Goal: Task Accomplishment & Management: Manage account settings

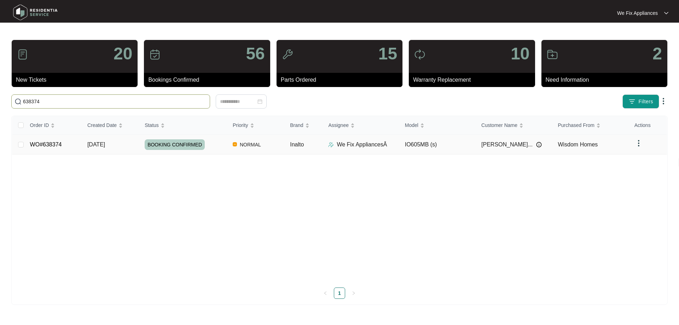
type input "638374"
click at [45, 148] on td "WO#638374" at bounding box center [52, 145] width 57 height 20
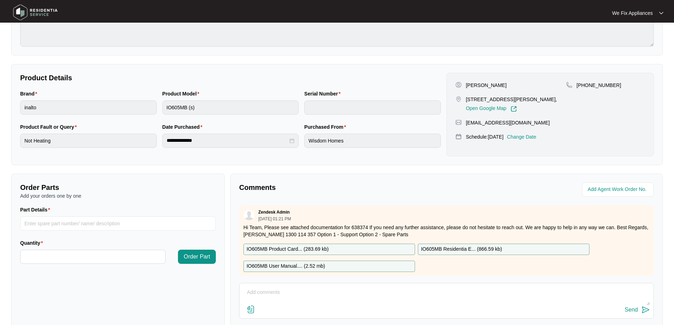
scroll to position [144, 0]
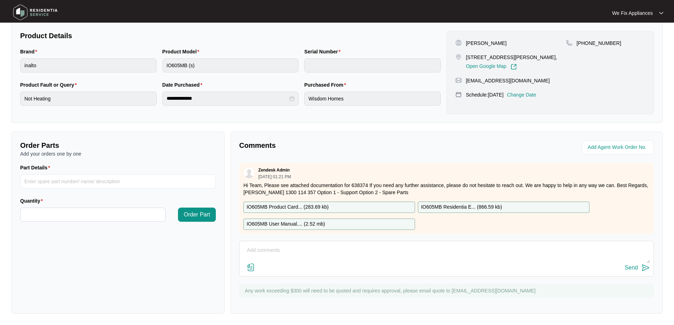
click at [314, 255] on textarea at bounding box center [446, 254] width 407 height 18
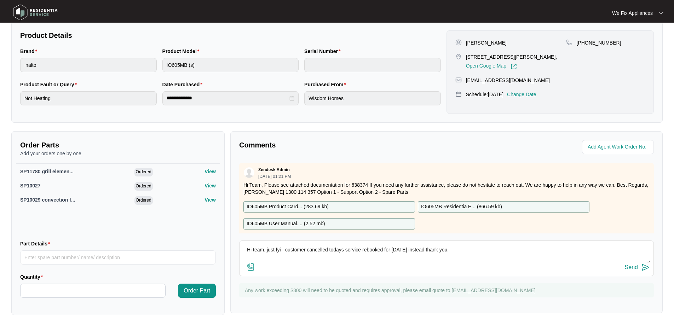
click at [360, 249] on textarea "Hi team, just fyi - customer cancelled todays service rebooked for [DATE] inste…" at bounding box center [446, 253] width 407 height 18
click at [515, 254] on textarea "Hi team, just fyi - customer cancelled todays service she rebooked for [DATE] i…" at bounding box center [446, 253] width 407 height 18
type textarea "Hi team, just fyi - customer cancelled todays service she rebooked for [DATE] i…"
click at [535, 98] on p "Change Date" at bounding box center [521, 94] width 29 height 7
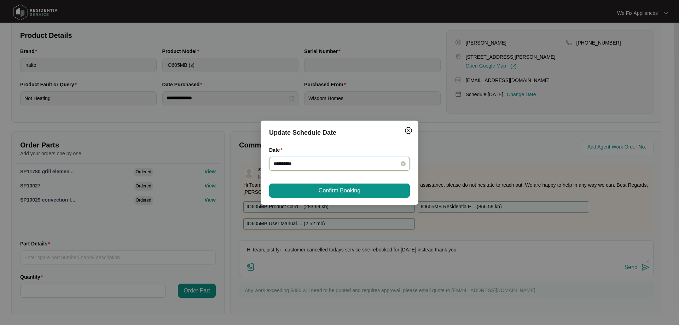
click at [351, 162] on input "**********" at bounding box center [335, 164] width 124 height 8
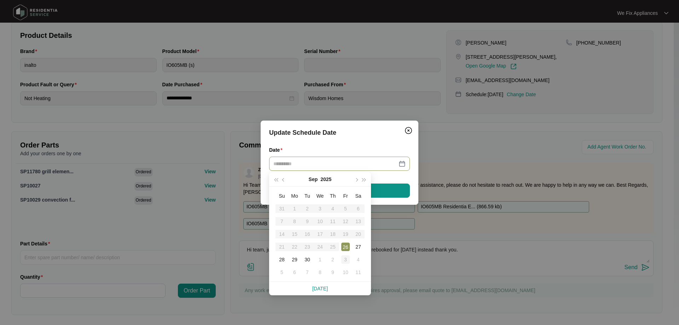
type input "**********"
click at [343, 255] on div "3" at bounding box center [345, 259] width 8 height 8
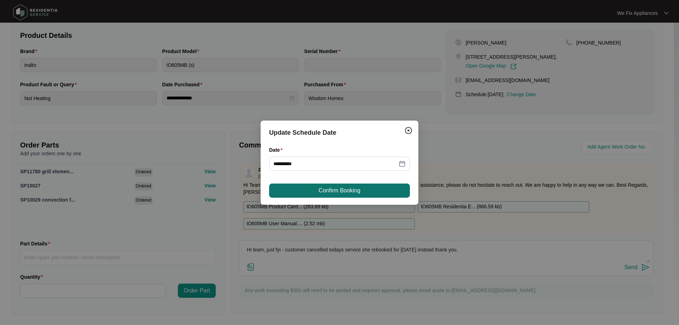
click at [370, 187] on button "Confirm Booking" at bounding box center [339, 191] width 141 height 14
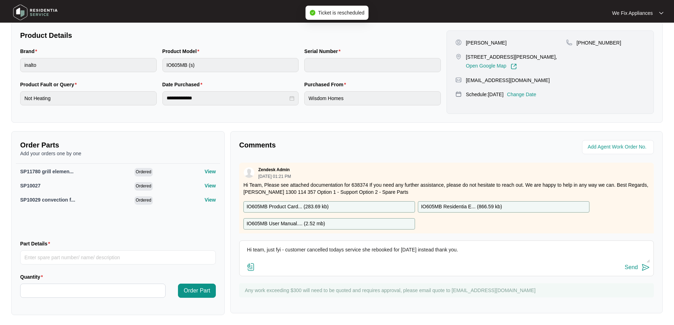
click at [635, 266] on div "Send" at bounding box center [631, 267] width 13 height 6
click at [44, 11] on img at bounding box center [36, 12] width 50 height 21
